Goal: Task Accomplishment & Management: Manage account settings

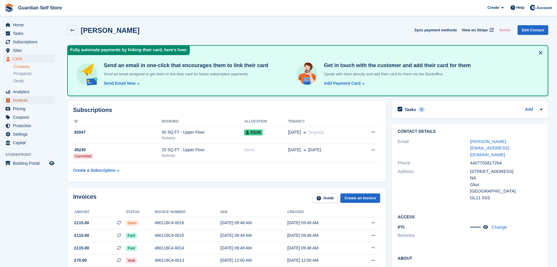
click at [30, 100] on span "Invoices" at bounding box center [30, 100] width 35 height 8
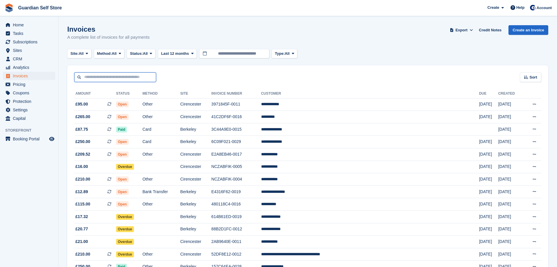
click at [106, 80] on input "text" at bounding box center [115, 77] width 82 height 10
type input "****"
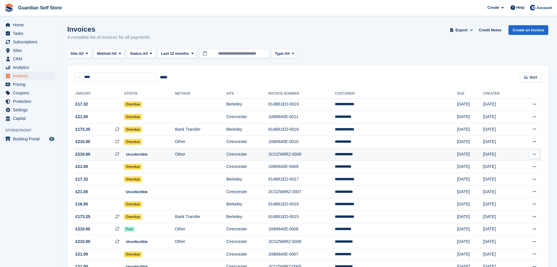
click at [98, 154] on span "£210.00 This is a recurring subscription invoice." at bounding box center [99, 154] width 50 height 6
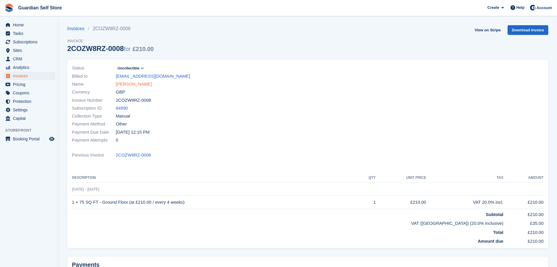
click at [134, 85] on link "Neil Johnson" at bounding box center [134, 84] width 36 height 7
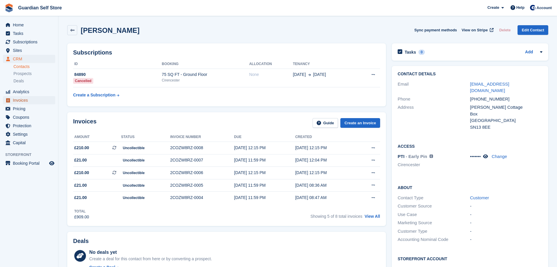
click at [30, 99] on span "Invoices" at bounding box center [30, 100] width 35 height 8
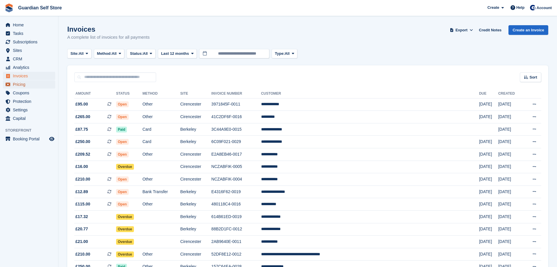
click at [28, 83] on span "Pricing" at bounding box center [30, 84] width 35 height 8
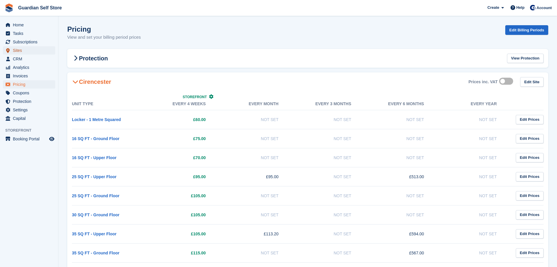
click at [26, 49] on span "Sites" at bounding box center [30, 50] width 35 height 8
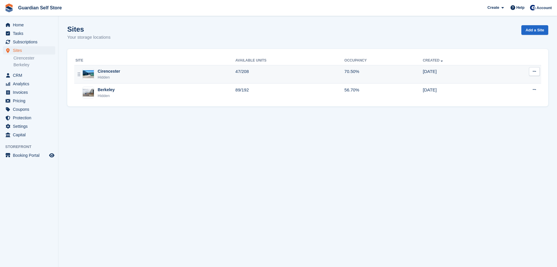
click at [112, 68] on div "Cirencester" at bounding box center [109, 71] width 23 height 6
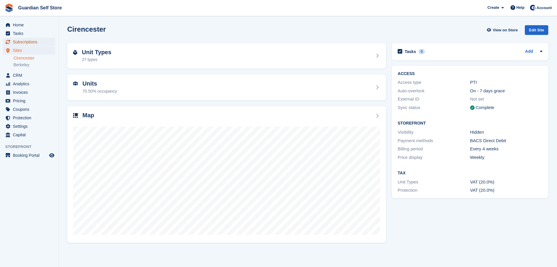
click at [37, 43] on span "Subscriptions" at bounding box center [30, 42] width 35 height 8
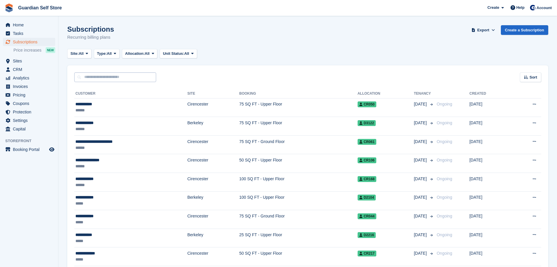
click at [123, 75] on input "text" at bounding box center [115, 77] width 82 height 10
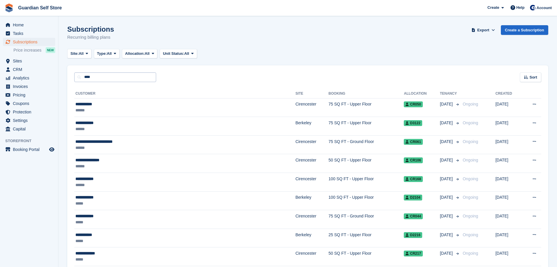
type input "****"
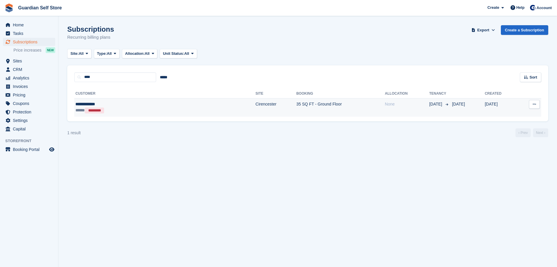
click at [138, 108] on div "***** *********" at bounding box center [121, 110] width 92 height 6
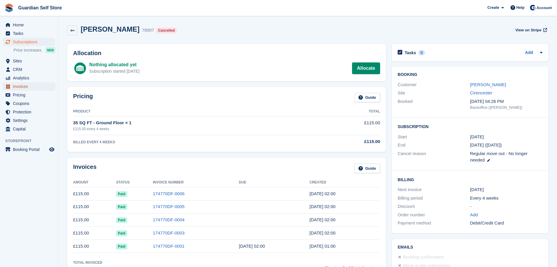
click at [28, 87] on span "Invoices" at bounding box center [30, 86] width 35 height 8
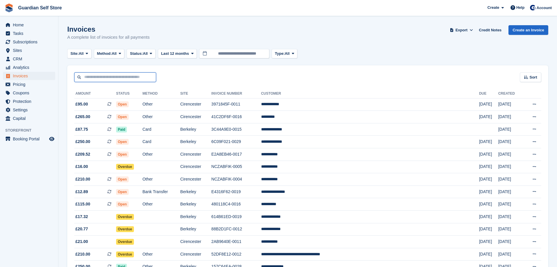
click at [119, 78] on input "text" at bounding box center [115, 77] width 82 height 10
click at [25, 51] on span "Sites" at bounding box center [30, 50] width 35 height 8
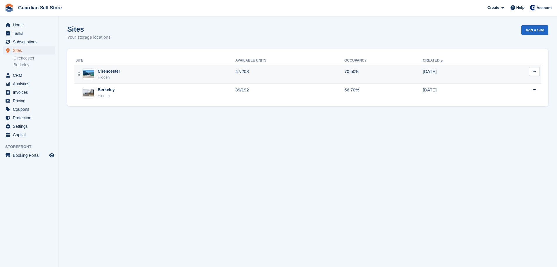
click at [112, 69] on div "Cirencester" at bounding box center [109, 71] width 23 height 6
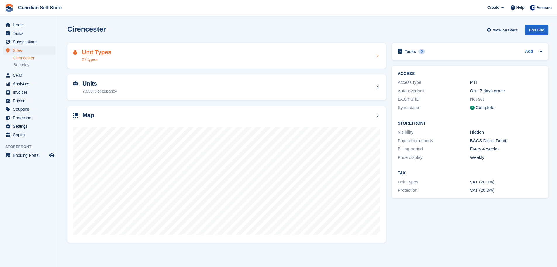
click at [109, 56] on div "Unit Types 27 types" at bounding box center [97, 56] width 30 height 14
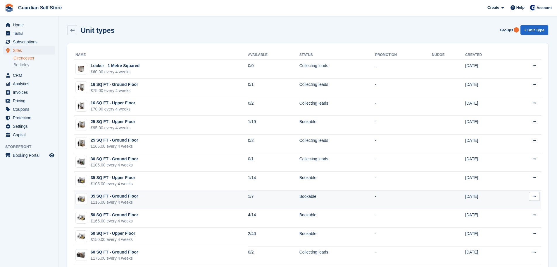
click at [128, 198] on div "35 SQ FT - Ground Floor" at bounding box center [115, 196] width 48 height 6
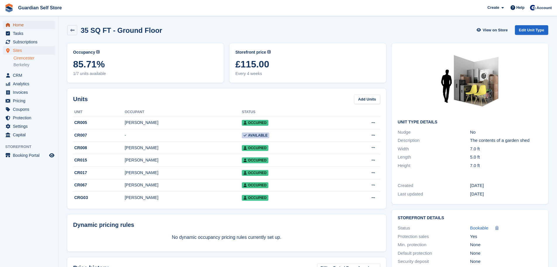
click at [22, 28] on span "Home" at bounding box center [30, 25] width 35 height 8
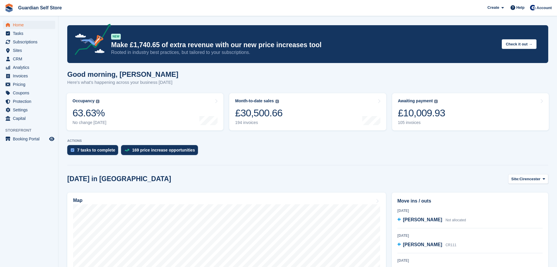
scroll to position [97, 0]
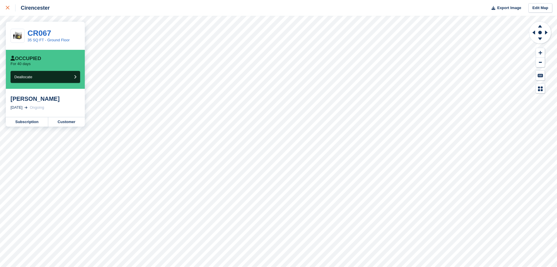
click at [6, 6] on link at bounding box center [8, 8] width 16 height 16
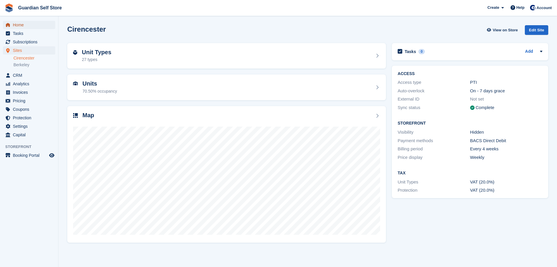
click at [39, 26] on span "Home" at bounding box center [30, 25] width 35 height 8
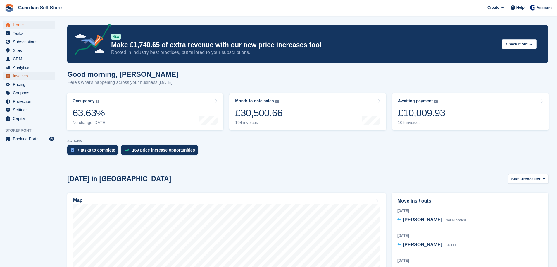
click at [18, 77] on span "Invoices" at bounding box center [30, 76] width 35 height 8
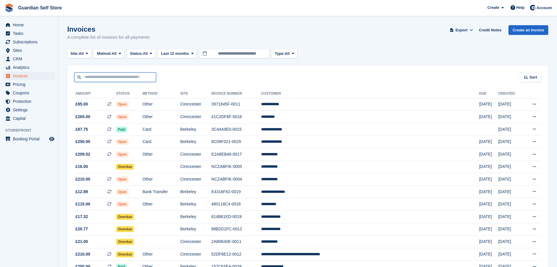
click at [98, 78] on input "text" at bounding box center [115, 77] width 82 height 10
type input "****"
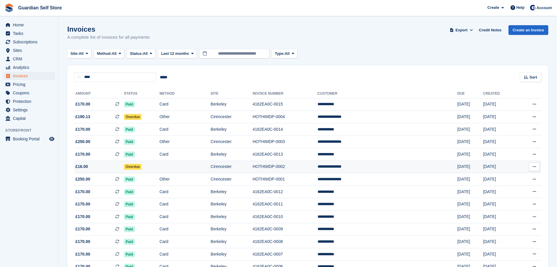
click at [99, 164] on span "£16.00" at bounding box center [99, 166] width 50 height 6
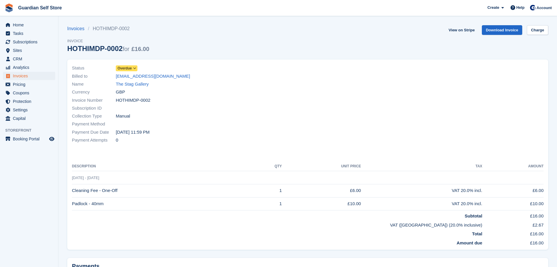
click at [121, 68] on span "Overdue" at bounding box center [125, 68] width 14 height 5
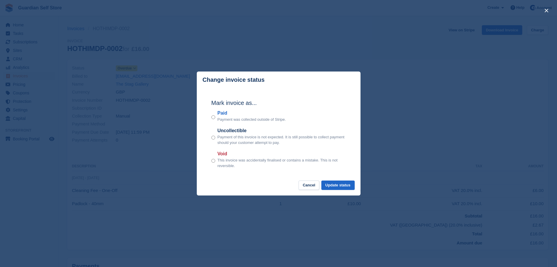
click at [221, 113] on label "Paid" at bounding box center [252, 112] width 68 height 7
click at [340, 182] on button "Update status" at bounding box center [338, 185] width 33 height 10
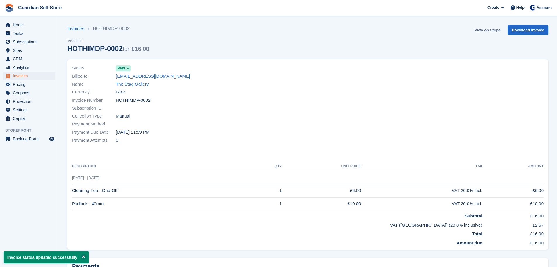
click at [483, 29] on link "View on Stripe" at bounding box center [488, 30] width 31 height 10
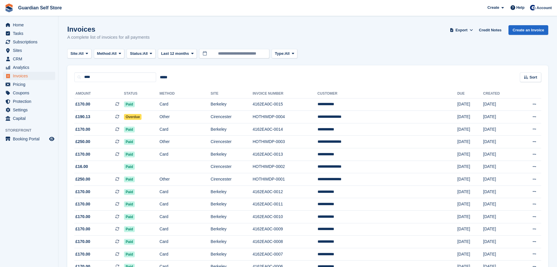
click at [102, 116] on span "£190.13 This is a recurring subscription invoice." at bounding box center [99, 117] width 50 height 6
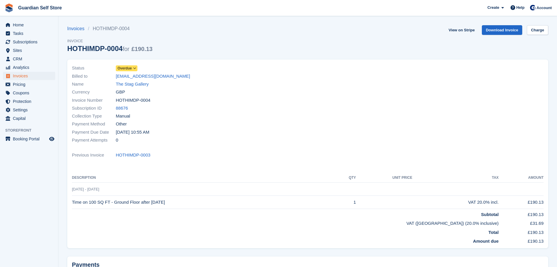
click at [127, 66] on span "Overdue" at bounding box center [125, 68] width 14 height 5
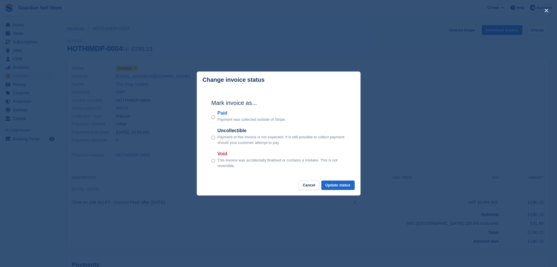
click at [221, 113] on label "Paid" at bounding box center [252, 112] width 68 height 7
click at [328, 182] on button "Update status" at bounding box center [338, 185] width 33 height 10
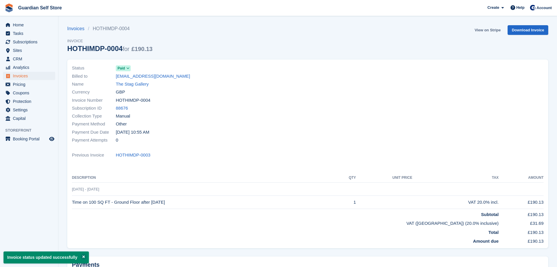
click at [485, 29] on link "View on Stripe" at bounding box center [488, 30] width 31 height 10
click at [117, 83] on link "The Stag Gallery" at bounding box center [132, 84] width 33 height 7
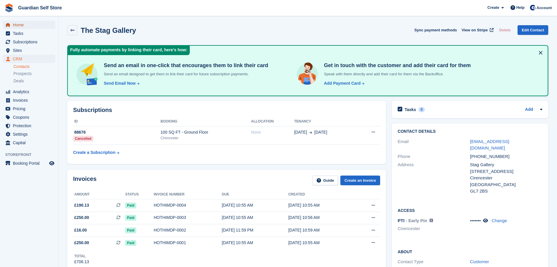
click at [23, 27] on span "Home" at bounding box center [30, 25] width 35 height 8
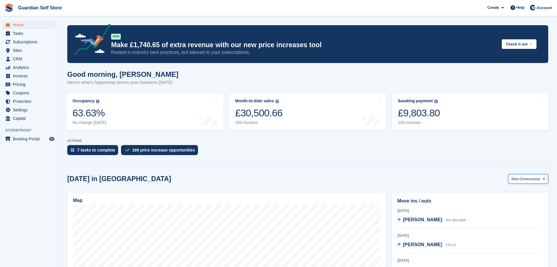
click at [538, 181] on span "Cirencester" at bounding box center [530, 179] width 21 height 6
click at [514, 201] on link "Berkeley" at bounding box center [520, 203] width 51 height 11
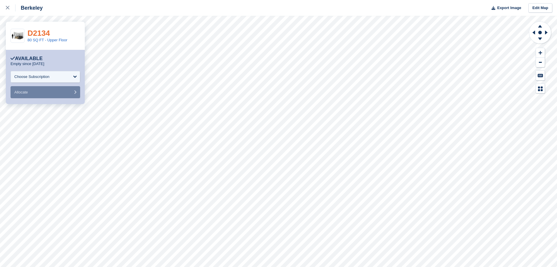
click at [38, 32] on link "D2134" at bounding box center [39, 33] width 23 height 9
click at [49, 41] on link "80 SQ FT - Upper Floor" at bounding box center [48, 40] width 40 height 4
